Goal: Find specific page/section: Find specific page/section

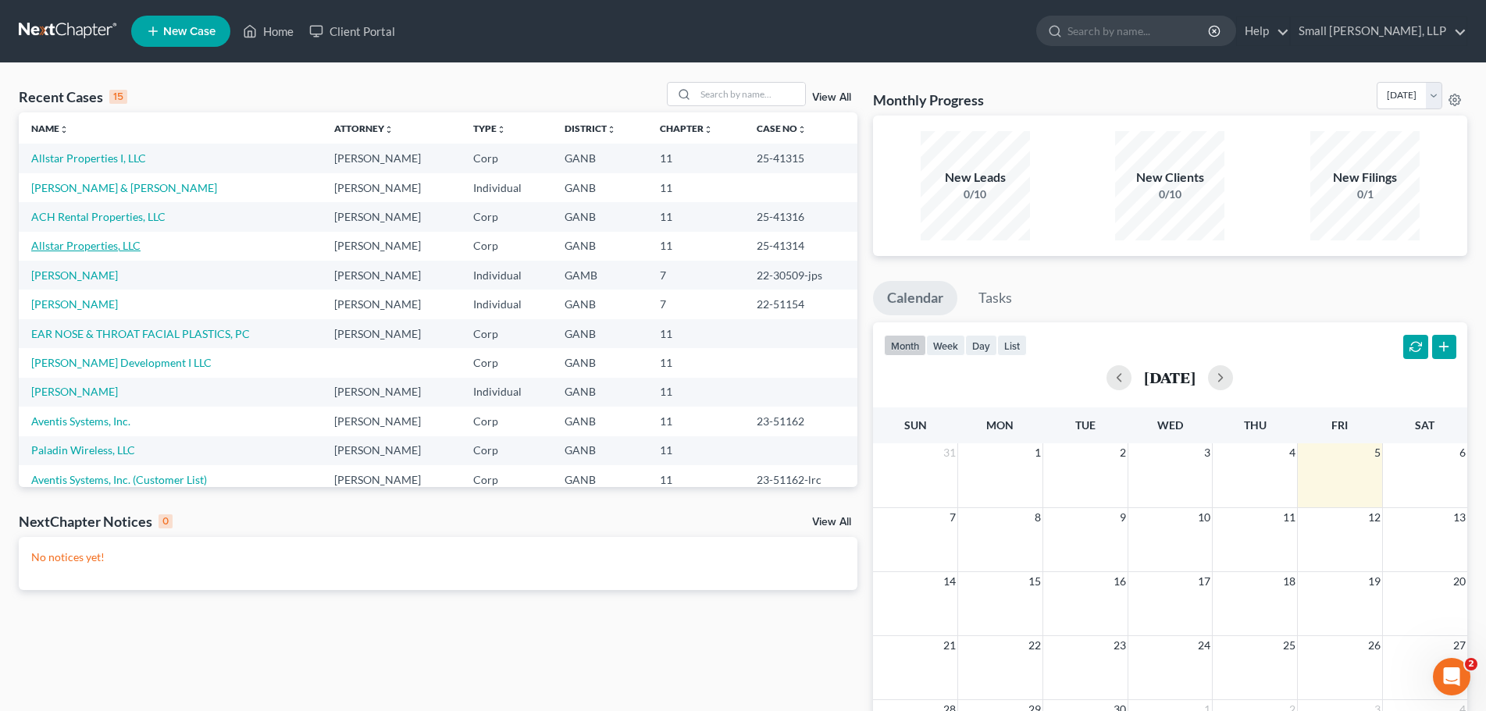
click at [124, 244] on link "Allstar Properties, LLC" at bounding box center [85, 245] width 109 height 13
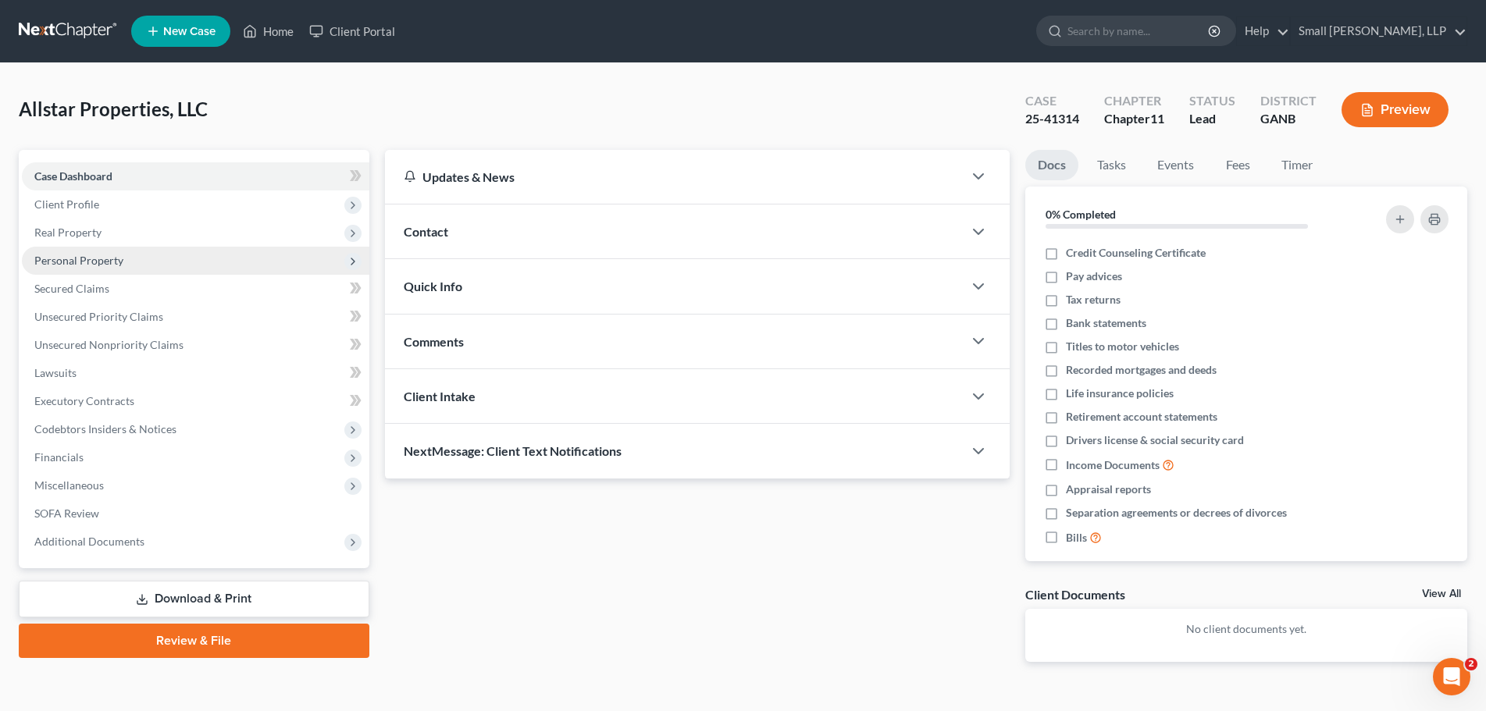
click at [123, 249] on span "Personal Property" at bounding box center [195, 261] width 347 height 28
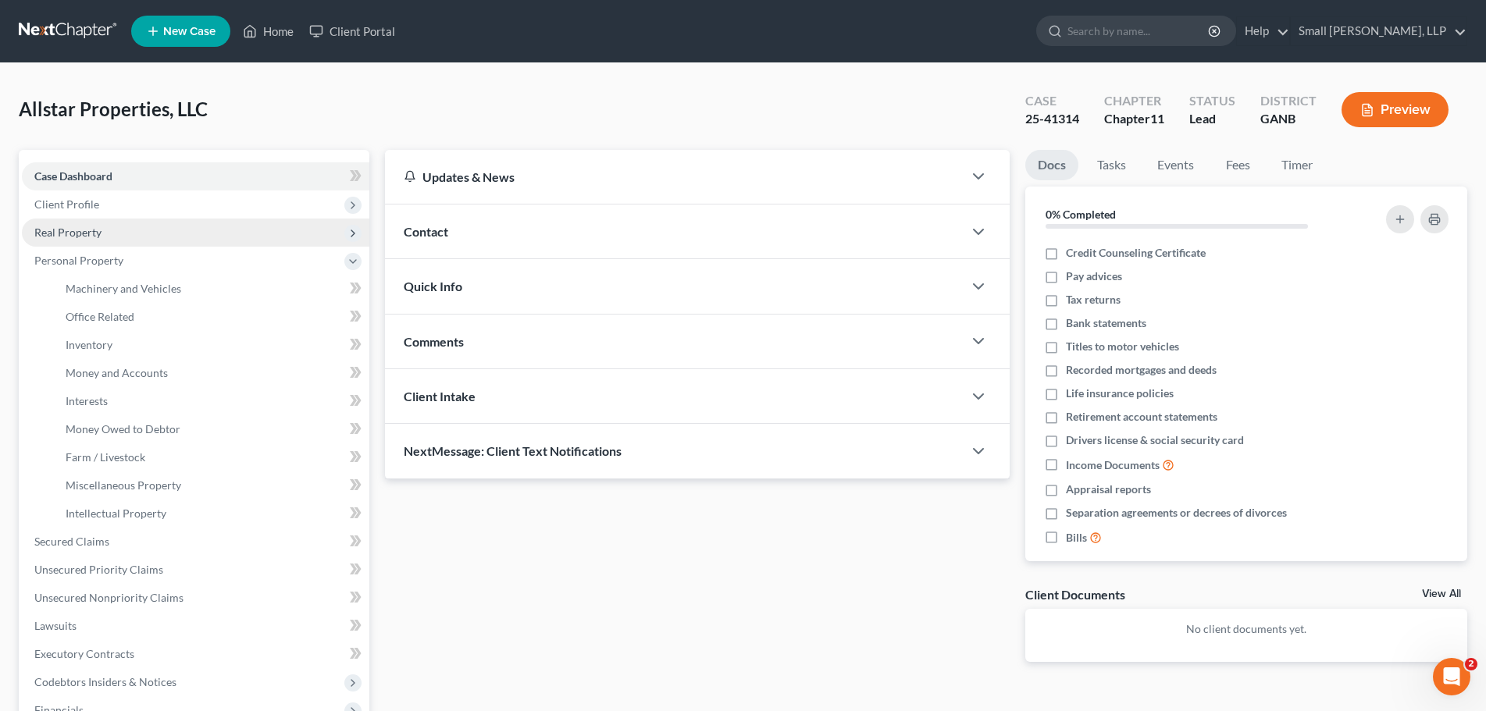
click at [116, 233] on span "Real Property" at bounding box center [195, 233] width 347 height 28
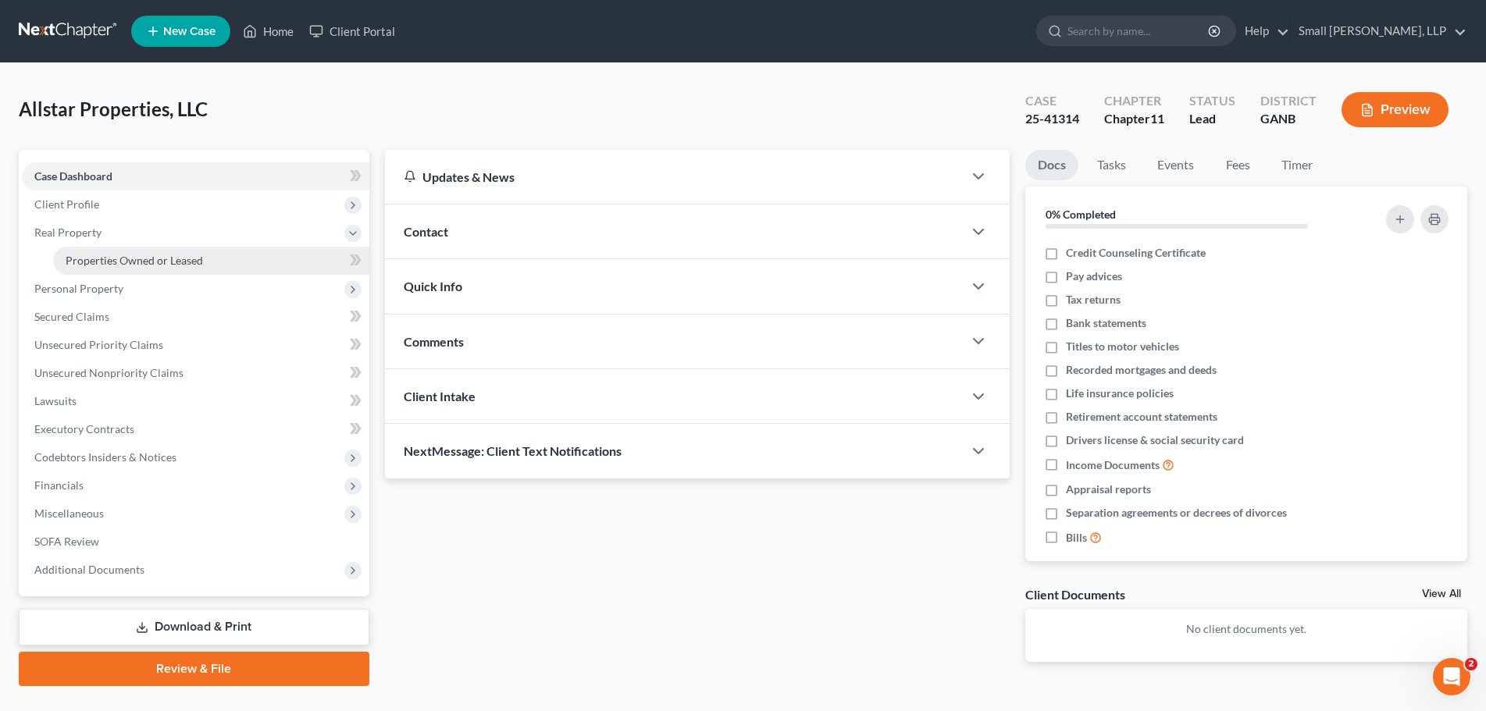
click at [118, 258] on span "Properties Owned or Leased" at bounding box center [134, 260] width 137 height 13
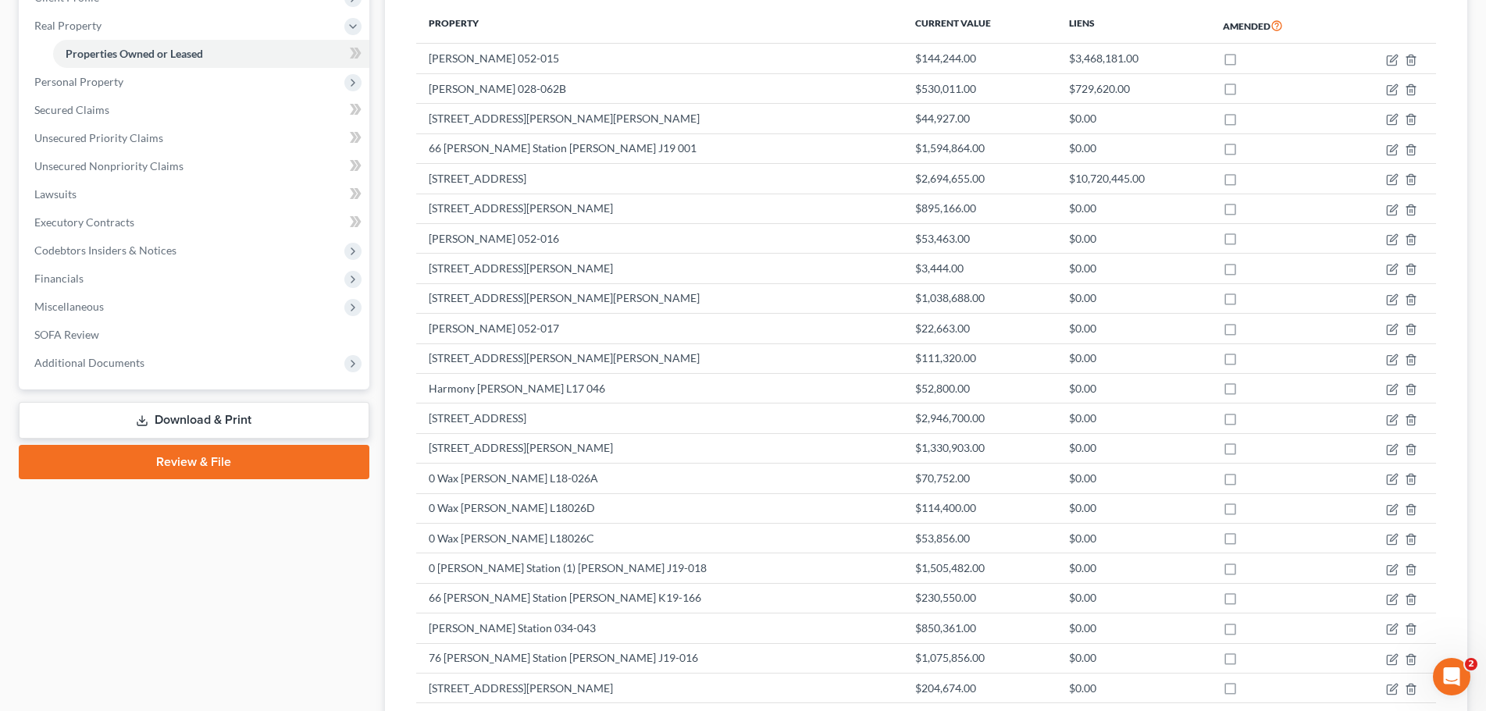
scroll to position [234, 0]
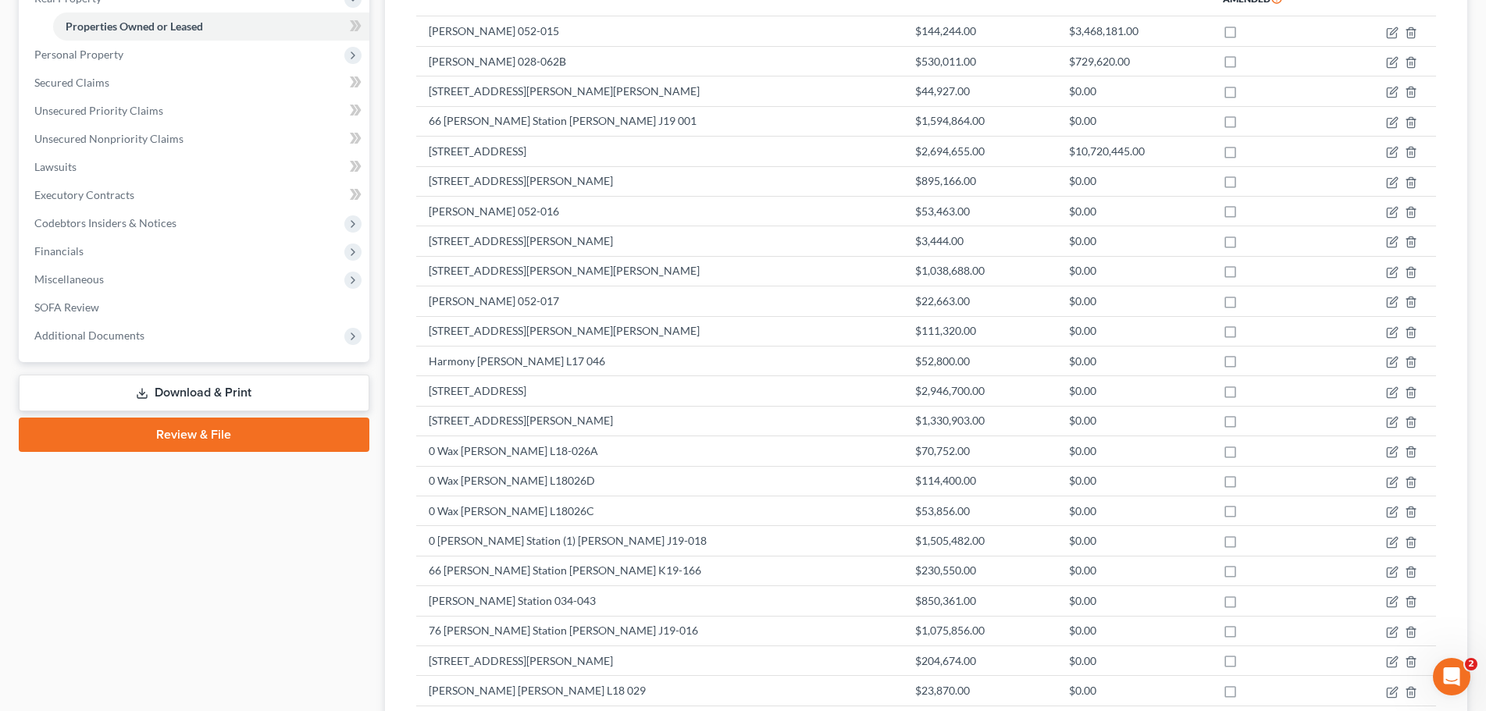
click at [340, 585] on div "Case Dashboard Payments Invoices Payments Payments Credit Report Client Profile" at bounding box center [194, 456] width 366 height 1081
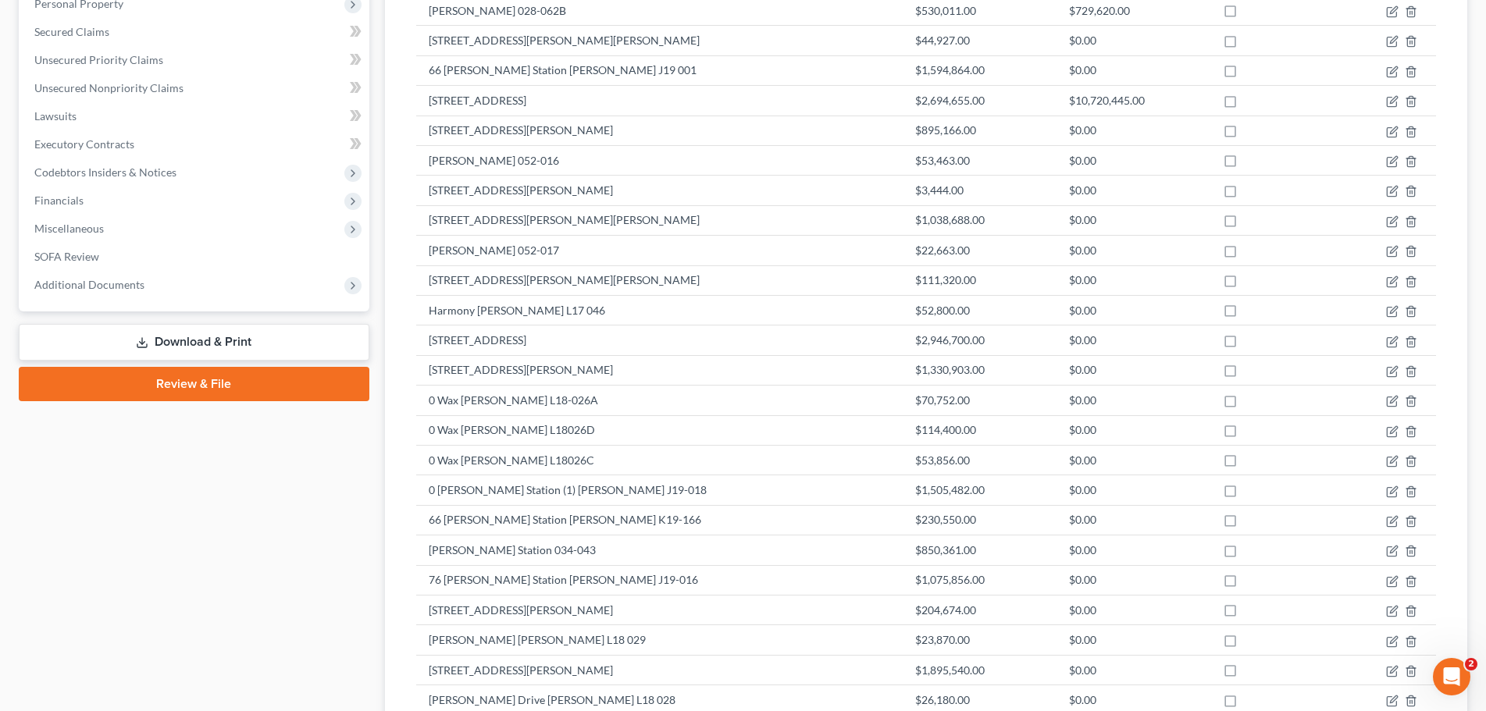
scroll to position [0, 0]
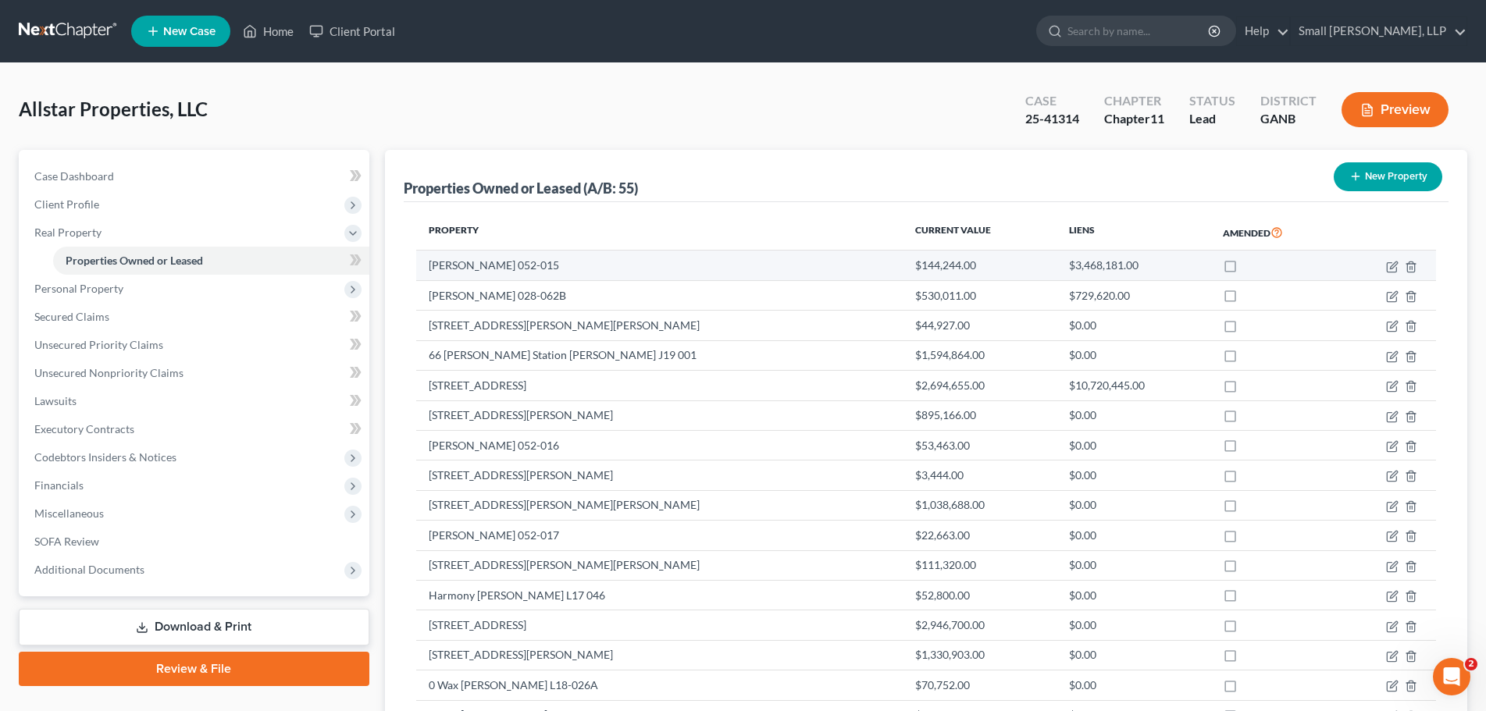
click at [601, 270] on td "[PERSON_NAME] 052-015" at bounding box center [659, 266] width 486 height 30
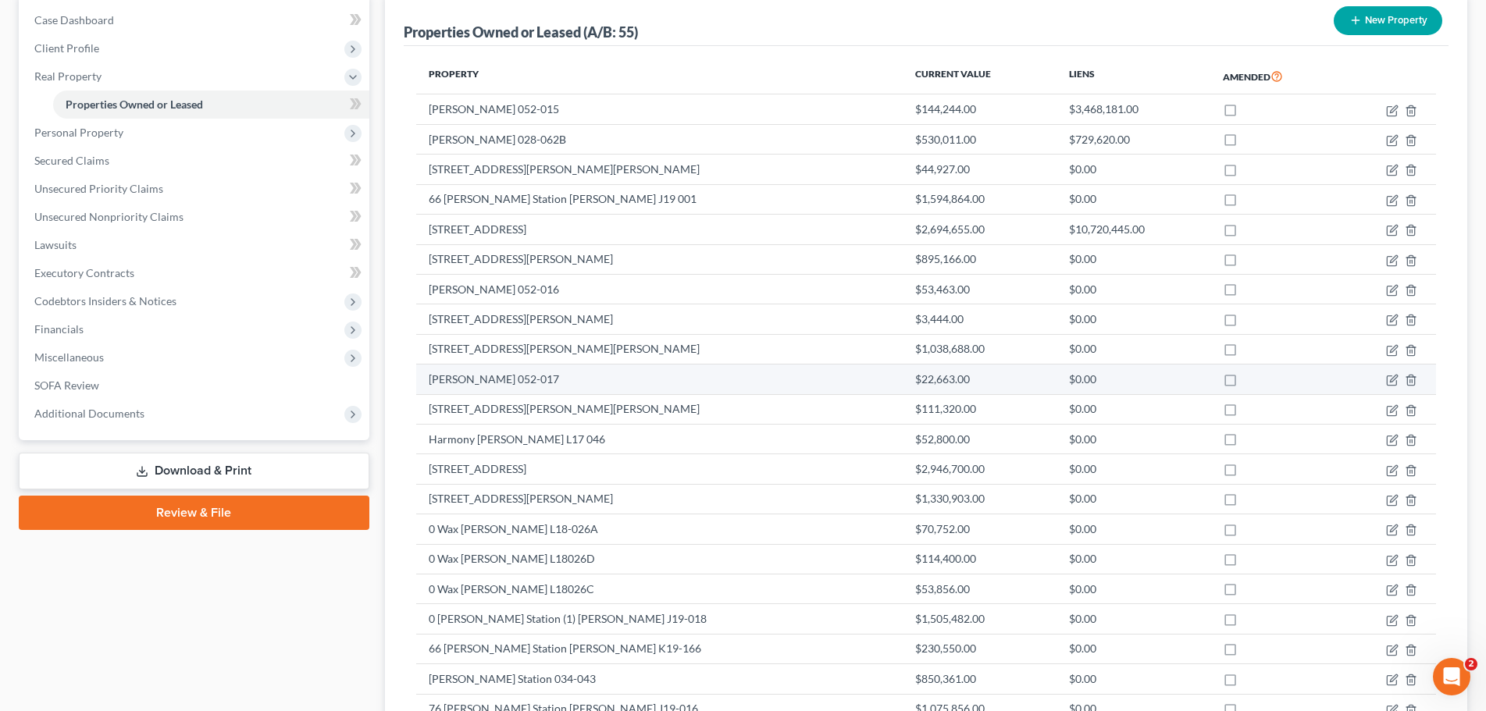
scroll to position [579, 0]
